Goal: Information Seeking & Learning: Learn about a topic

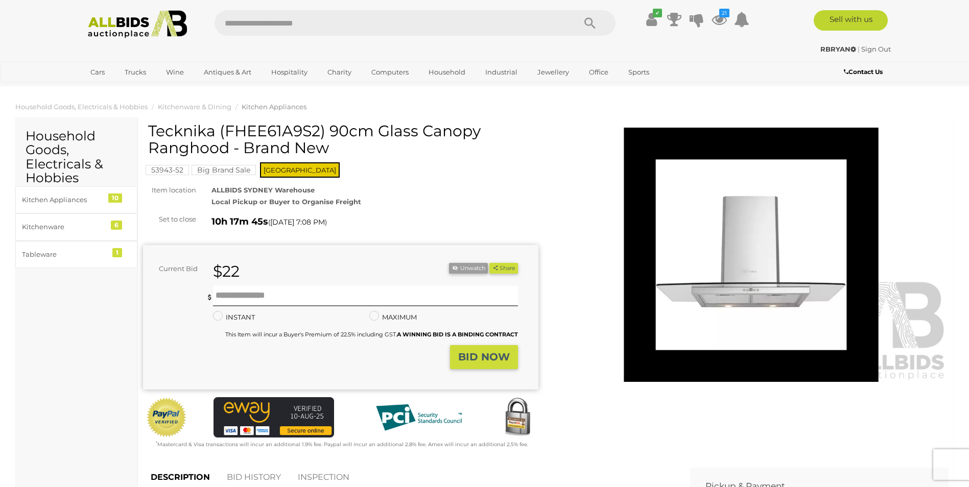
drag, startPoint x: 226, startPoint y: 150, endPoint x: 148, endPoint y: 132, distance: 80.0
click at [148, 132] on h1 "Tecknika (FHEE61A9S2) 90cm Glass Canopy Ranghood - Brand New" at bounding box center [342, 140] width 388 height 34
drag, startPoint x: 148, startPoint y: 132, endPoint x: 159, endPoint y: 138, distance: 12.6
copy h1 "Tecknika (FHEE61A9S2) 90cm Glass Canopy Ranghood"
click at [747, 318] on img at bounding box center [751, 255] width 395 height 255
